Goal: Transaction & Acquisition: Purchase product/service

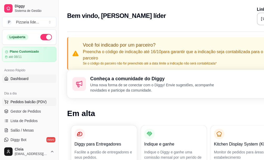
click at [18, 103] on span "Pedidos balcão (PDV)" at bounding box center [28, 101] width 36 height 5
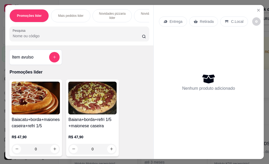
click at [170, 19] on p "Entrega" at bounding box center [176, 21] width 13 height 5
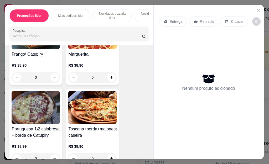
scroll to position [2283, 0]
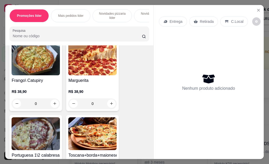
click at [34, 70] on img at bounding box center [36, 59] width 48 height 33
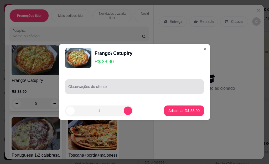
click at [107, 86] on input "Observações do cliente" at bounding box center [134, 88] width 132 height 5
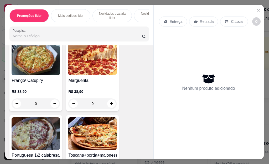
click at [200, 48] on div "Nenhum produto adicionado" at bounding box center [208, 82] width 99 height 103
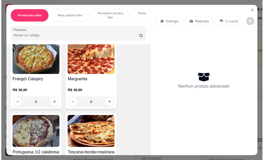
scroll to position [2257, 0]
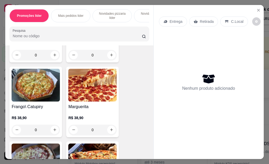
click at [28, 85] on img at bounding box center [36, 85] width 48 height 33
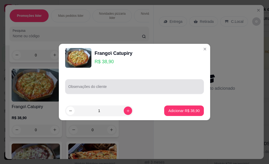
click at [122, 87] on input "Observações do cliente" at bounding box center [134, 88] width 132 height 5
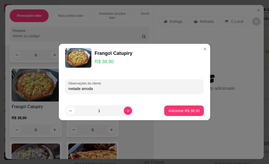
type input "metade amoda 2"
click at [186, 111] on p "Adicionar R$ 38,90" at bounding box center [183, 110] width 31 height 5
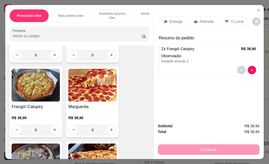
click at [200, 19] on p "Retirada" at bounding box center [207, 21] width 14 height 5
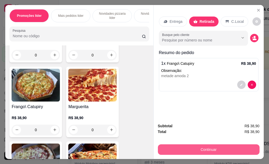
click at [196, 145] on button "Continuar" at bounding box center [209, 149] width 102 height 10
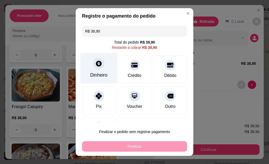
click at [98, 70] on div "Dinheiro" at bounding box center [98, 68] width 37 height 31
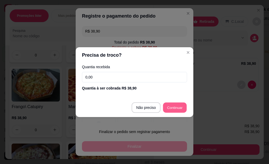
type input "R$ 0,00"
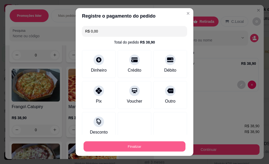
click at [136, 147] on button "Finalizar" at bounding box center [134, 146] width 102 height 10
